Goal: Information Seeking & Learning: Learn about a topic

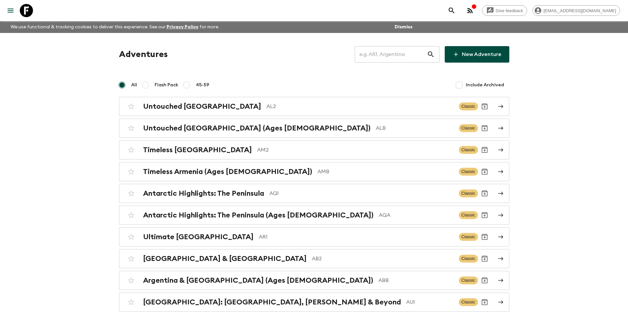
click at [425, 53] on input "text" at bounding box center [391, 54] width 72 height 18
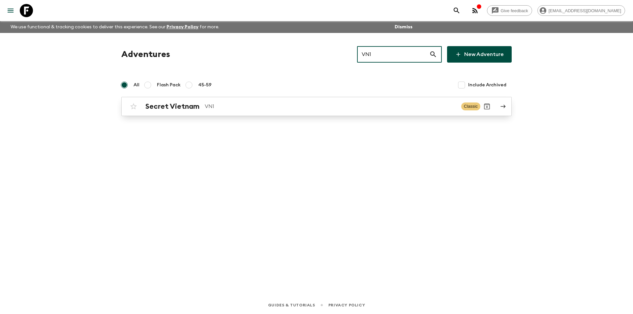
type input "VN1"
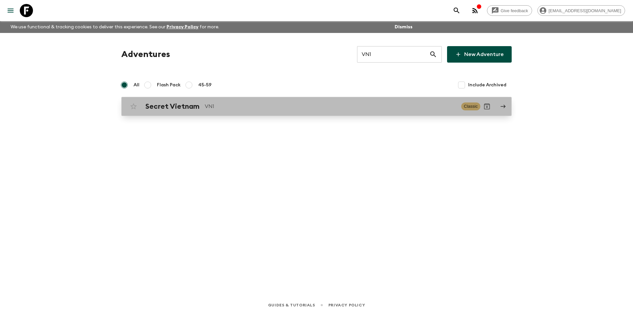
click at [253, 109] on p "VN1" at bounding box center [330, 107] width 251 height 8
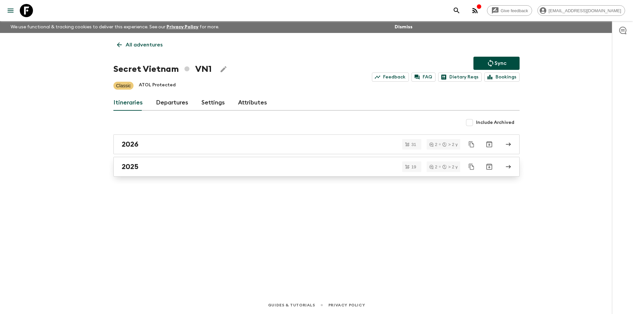
click at [206, 168] on div "2025" at bounding box center [310, 167] width 377 height 9
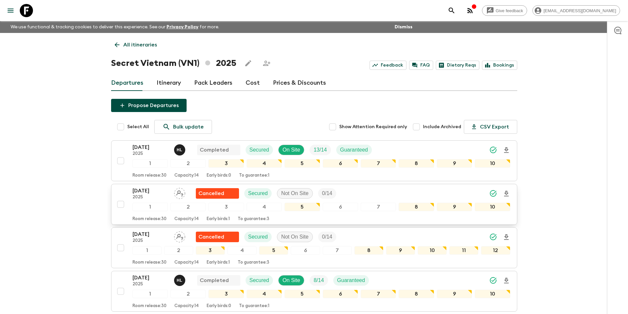
scroll to position [330, 0]
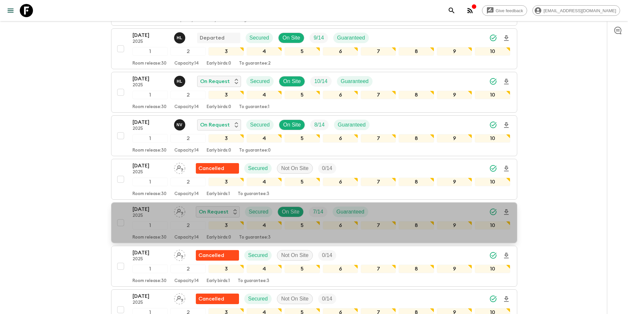
click at [145, 208] on p "[DATE]" at bounding box center [151, 209] width 36 height 8
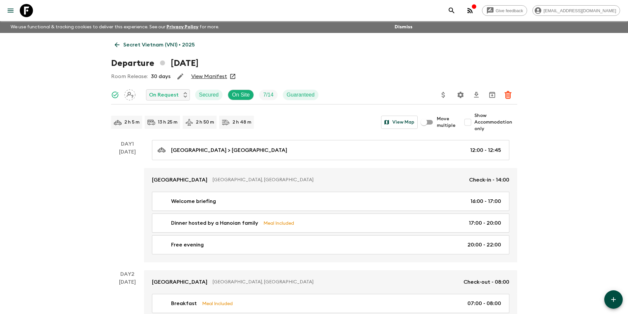
click at [117, 45] on icon at bounding box center [116, 44] width 7 height 7
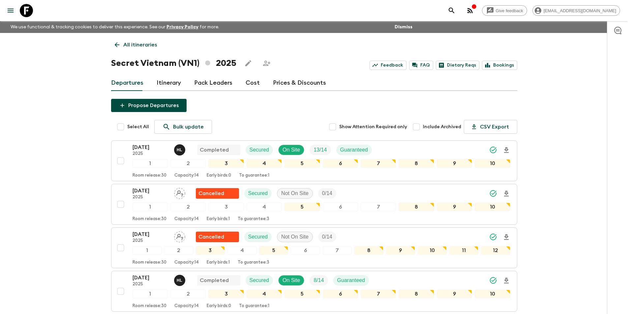
click at [238, 80] on div "Departures Itinerary Pack Leaders Cost Prices & Discounts" at bounding box center [314, 83] width 406 height 16
click at [242, 83] on div "Departures Itinerary Pack Leaders Cost Prices & Discounts" at bounding box center [314, 83] width 406 height 16
click at [256, 85] on link "Cost" at bounding box center [253, 83] width 14 height 16
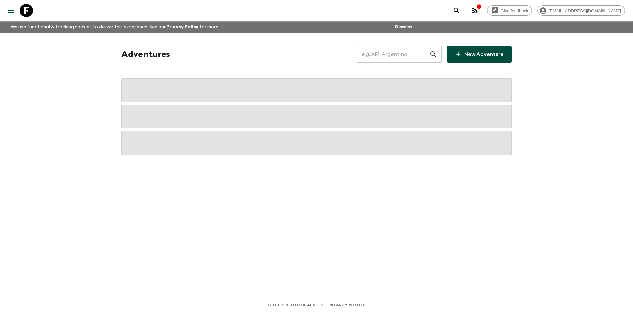
click at [377, 52] on input "text" at bounding box center [393, 54] width 72 height 18
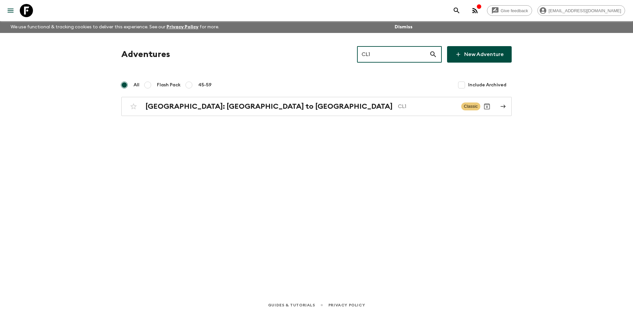
type input "CL1"
click at [323, 120] on div "Adventures CL1 ​ New Adventure All Flash Pack 45-59 Include Archived Chile: San…" at bounding box center [317, 155] width 422 height 245
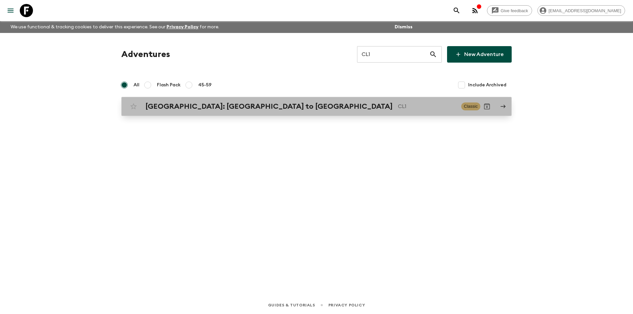
click at [323, 111] on div "Chile: Santiago to Patagonia CL1 Classic" at bounding box center [304, 106] width 354 height 13
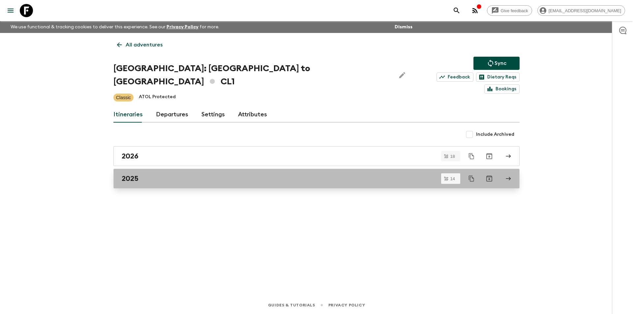
click at [219, 169] on link "2025" at bounding box center [316, 179] width 406 height 20
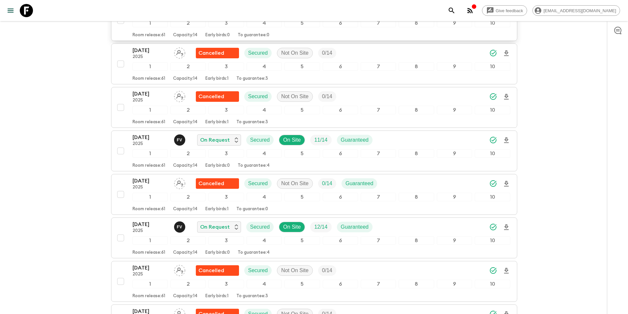
scroll to position [330, 0]
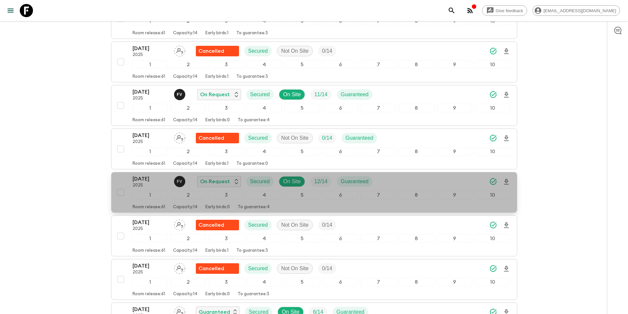
click at [160, 183] on p "2025" at bounding box center [151, 185] width 36 height 5
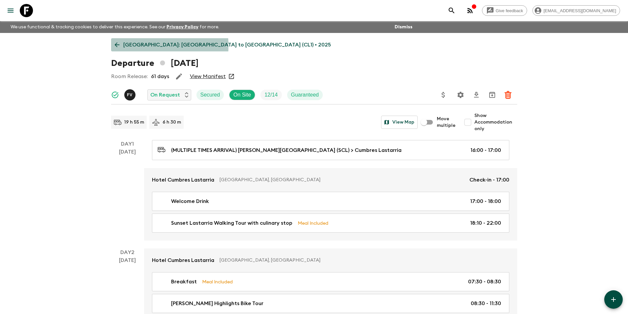
click at [119, 46] on icon at bounding box center [116, 44] width 7 height 7
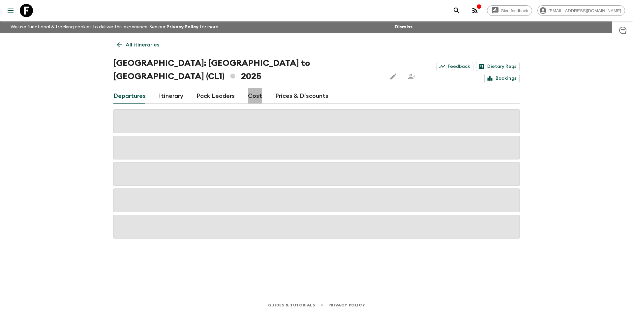
click at [256, 88] on link "Cost" at bounding box center [255, 96] width 14 height 16
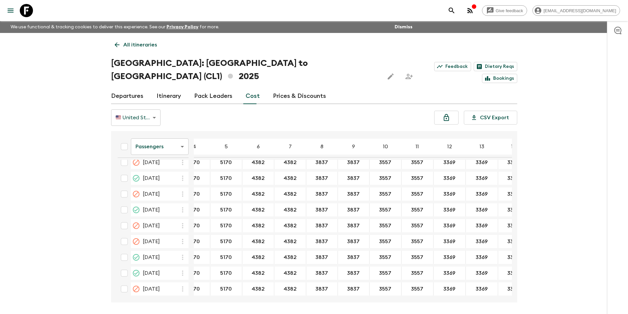
scroll to position [165, 45]
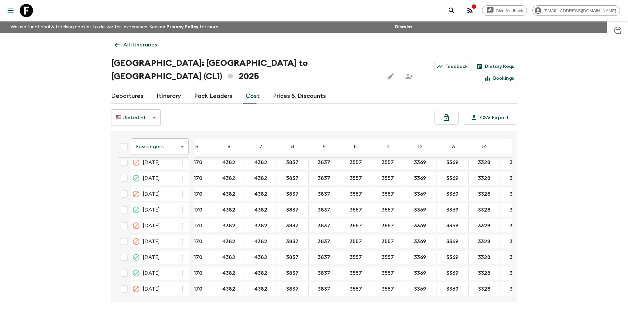
click at [150, 133] on body "Give feedback kavita@flashpack.com We use functional & tracking cookies to deli…" at bounding box center [314, 169] width 628 height 339
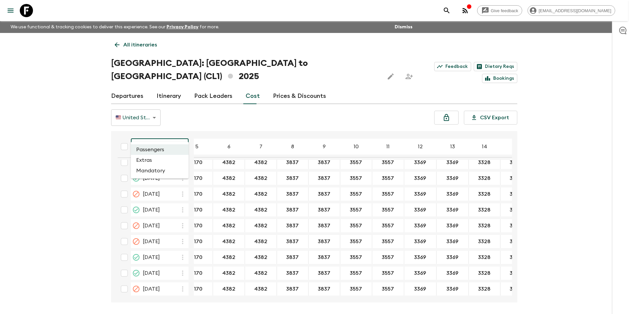
click at [146, 158] on li "Extras" at bounding box center [160, 160] width 58 height 11
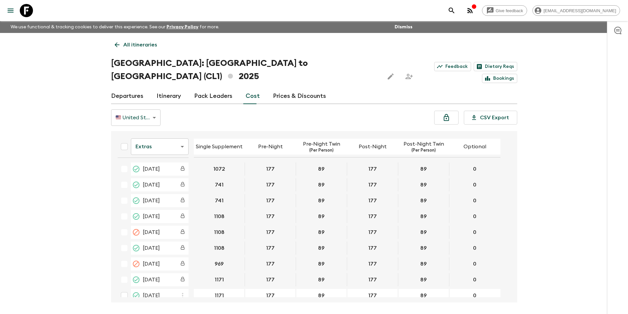
scroll to position [166, 0]
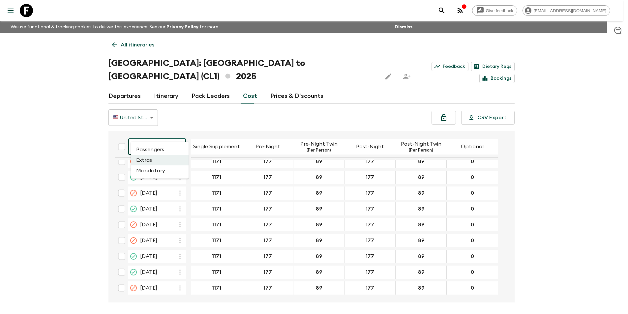
click at [144, 132] on body "Give feedback kavita@flashpack.com We use functional & tracking cookies to deli…" at bounding box center [314, 169] width 628 height 339
click at [155, 173] on li "Mandatory" at bounding box center [160, 171] width 58 height 11
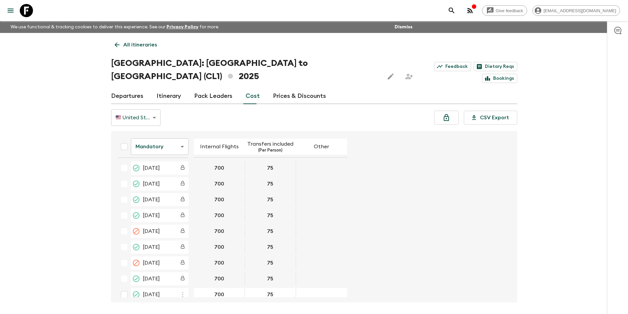
scroll to position [166, 0]
